Goal: Find contact information: Find contact information

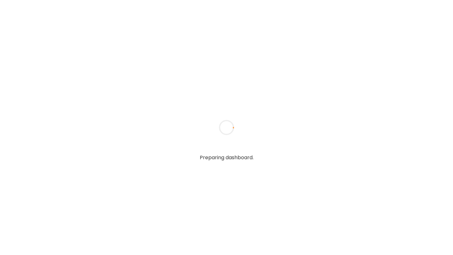
type input "**********"
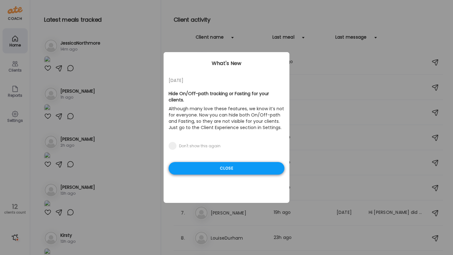
click at [208, 165] on div "Close" at bounding box center [227, 168] width 116 height 13
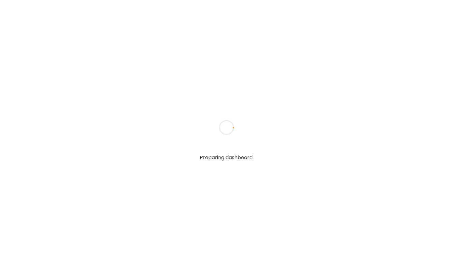
type input "**********"
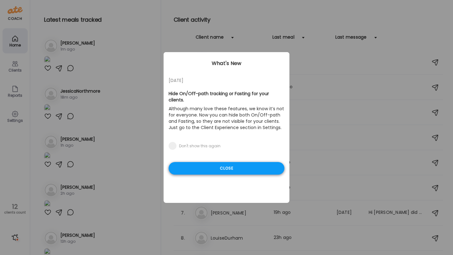
click at [236, 162] on div "Close" at bounding box center [227, 168] width 116 height 13
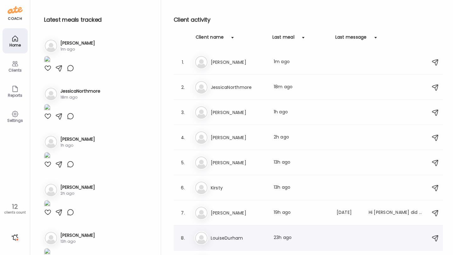
click at [245, 232] on div "Lo LouiseDurham Last meal: 23h ago" at bounding box center [309, 239] width 230 height 14
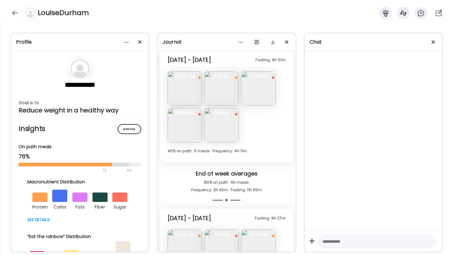
scroll to position [3704, 0]
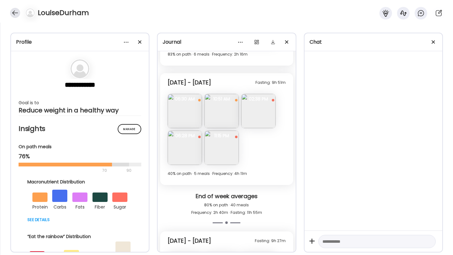
click at [14, 9] on div at bounding box center [15, 13] width 10 height 10
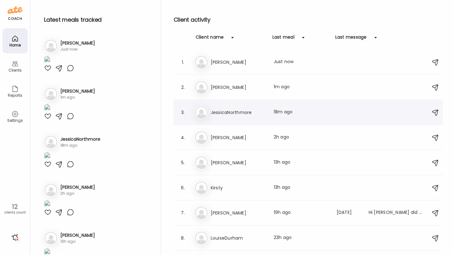
click at [228, 113] on h3 "JessicaNorthmore" at bounding box center [238, 113] width 55 height 8
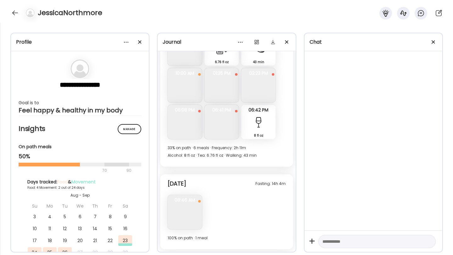
scroll to position [1419, 0]
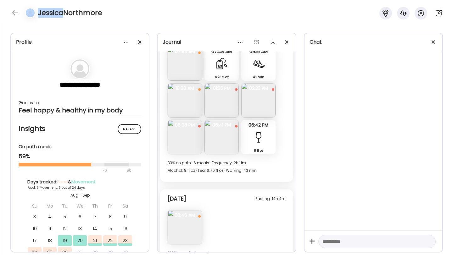
drag, startPoint x: 64, startPoint y: 13, endPoint x: 37, endPoint y: 14, distance: 27.1
click at [37, 13] on div "JessicaNorthmore" at bounding box center [226, 11] width 453 height 23
copy div "[PERSON_NAME]"
drag, startPoint x: 105, startPoint y: 18, endPoint x: 64, endPoint y: 16, distance: 40.6
click at [64, 16] on div "JessicaNorthmore" at bounding box center [226, 11] width 453 height 23
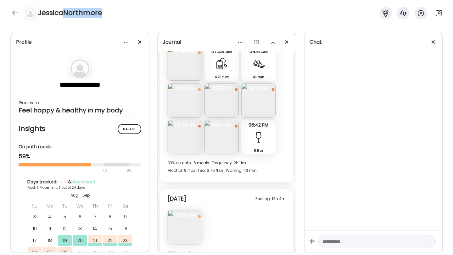
copy h4 "[GEOGRAPHIC_DATA]"
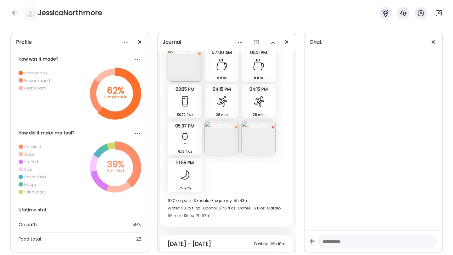
scroll to position [573, 0]
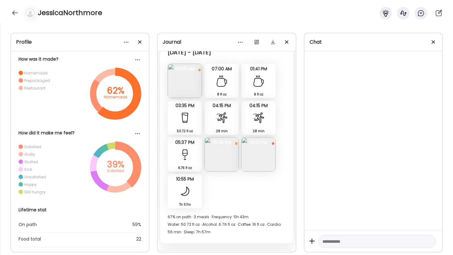
click at [227, 75] on div at bounding box center [221, 81] width 13 height 13
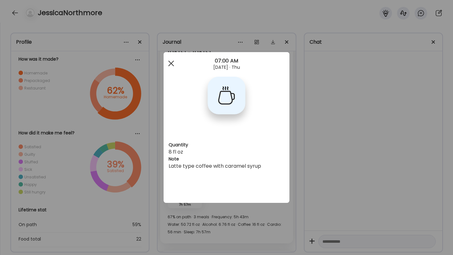
click at [168, 63] on div at bounding box center [171, 63] width 13 height 13
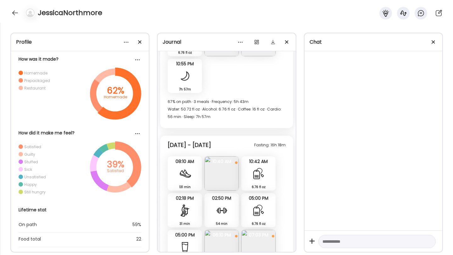
scroll to position [715, 0]
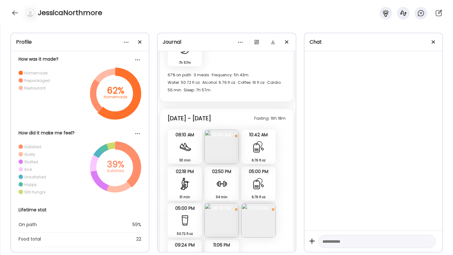
click at [228, 218] on img at bounding box center [221, 221] width 34 height 34
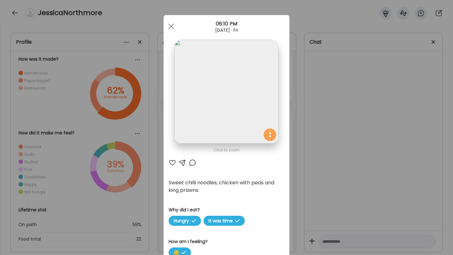
click at [176, 21] on div "06:10 PM" at bounding box center [227, 24] width 126 height 8
click at [170, 31] on div at bounding box center [171, 26] width 13 height 13
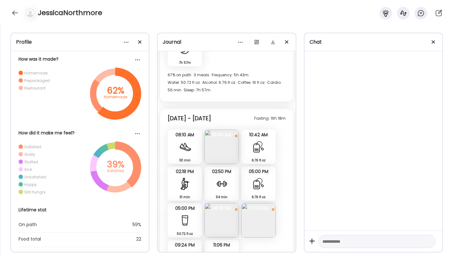
click at [263, 220] on img at bounding box center [258, 221] width 34 height 34
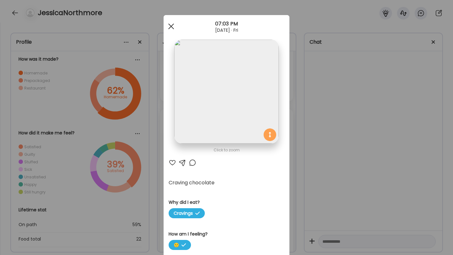
click at [171, 30] on div at bounding box center [171, 26] width 13 height 13
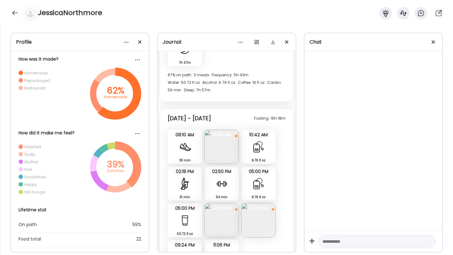
click at [222, 151] on img at bounding box center [221, 147] width 34 height 34
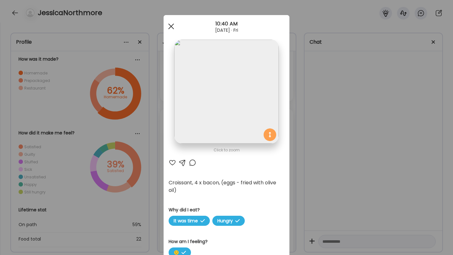
click at [175, 24] on div at bounding box center [171, 26] width 13 height 13
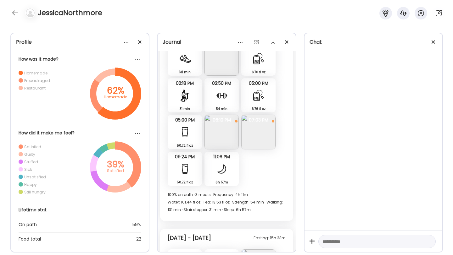
scroll to position [775, 0]
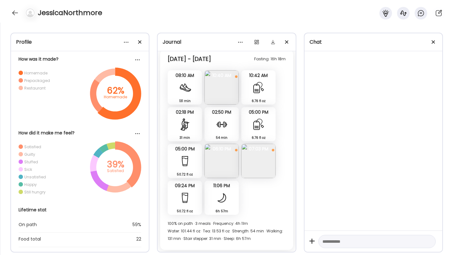
click at [184, 118] on div at bounding box center [185, 124] width 13 height 13
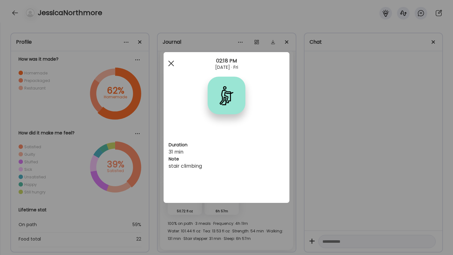
click at [170, 67] on div at bounding box center [171, 63] width 13 height 13
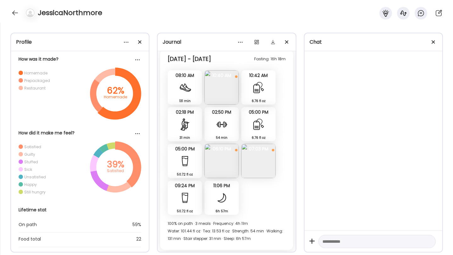
click at [226, 119] on div at bounding box center [221, 124] width 13 height 13
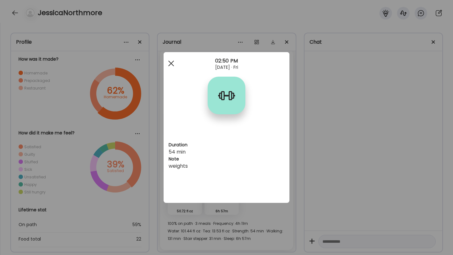
click at [171, 66] on div at bounding box center [171, 63] width 13 height 13
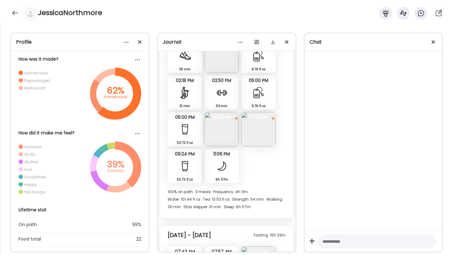
scroll to position [808, 0]
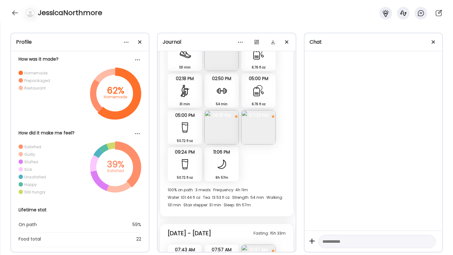
click at [188, 158] on div at bounding box center [185, 164] width 13 height 13
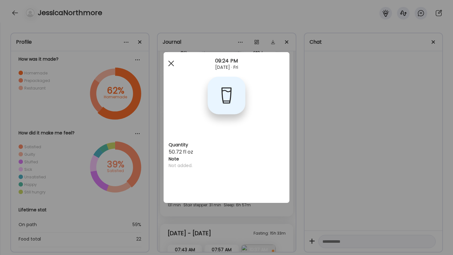
click at [170, 68] on div at bounding box center [171, 63] width 13 height 13
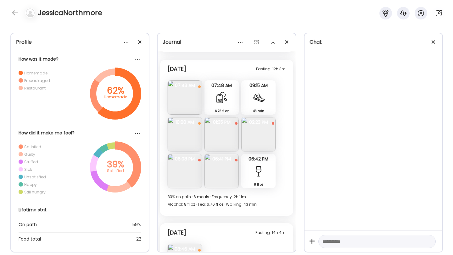
scroll to position [1385, 0]
click at [180, 161] on img at bounding box center [185, 171] width 34 height 34
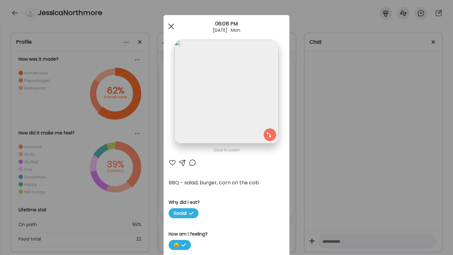
click at [172, 27] on span at bounding box center [171, 27] width 6 height 6
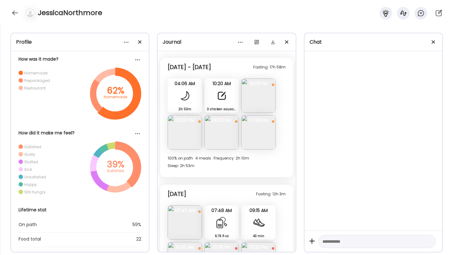
scroll to position [1215, 0]
